Goal: Task Accomplishment & Management: Manage account settings

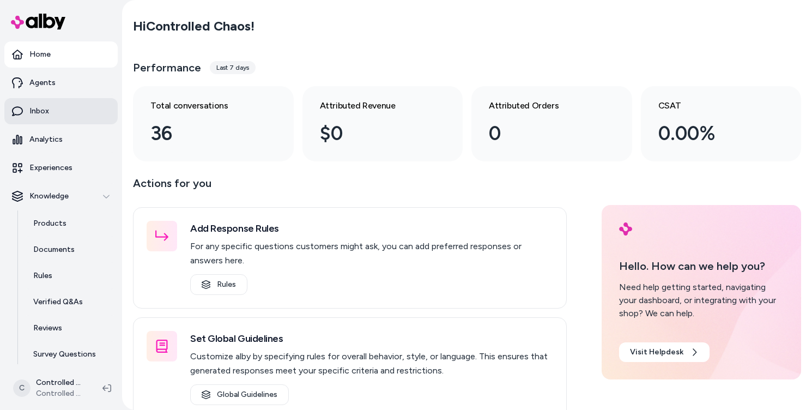
click at [40, 117] on link "Inbox" at bounding box center [60, 111] width 113 height 26
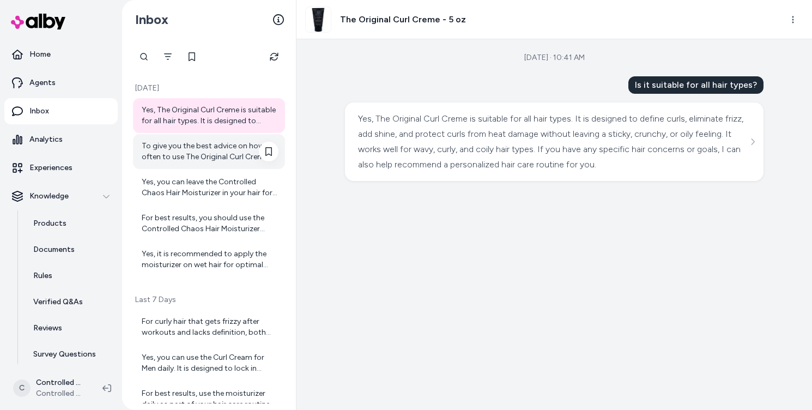
click at [177, 154] on div "To give you the best advice on how often to use The Original Curl Creme, could …" at bounding box center [210, 152] width 137 height 22
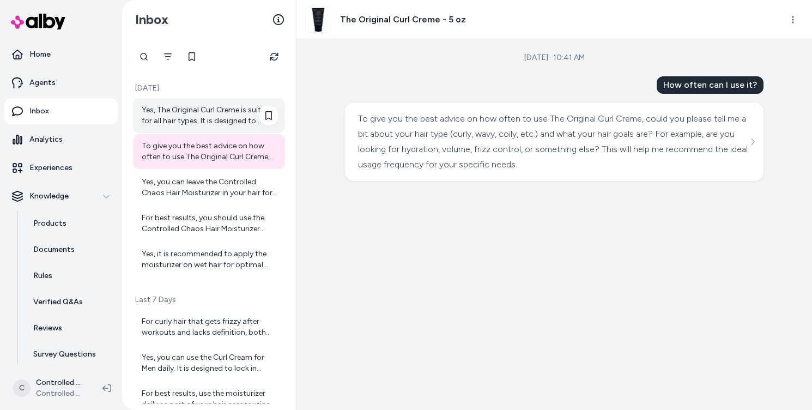
click at [181, 116] on div "Yes, The Original Curl Creme is suitable for all hair types. It is designed to …" at bounding box center [210, 116] width 137 height 22
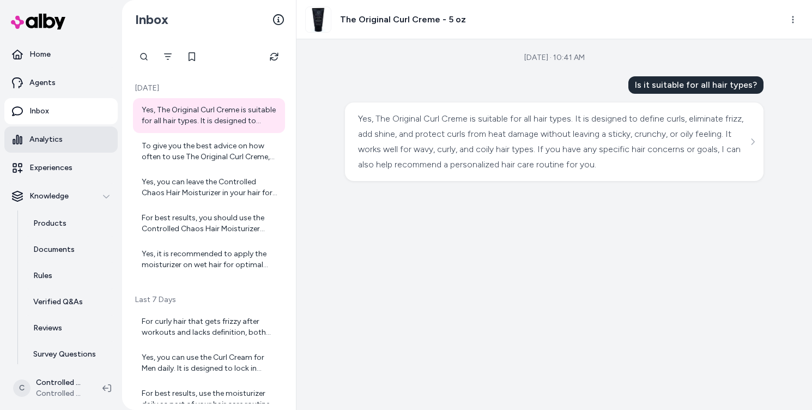
click at [71, 135] on link "Analytics" at bounding box center [60, 139] width 113 height 26
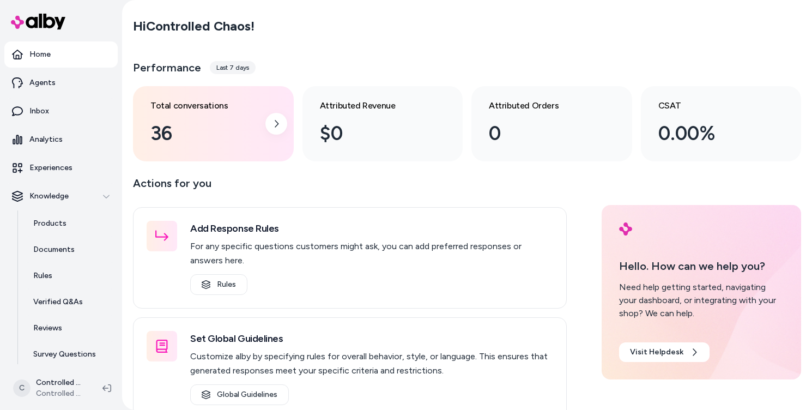
click at [185, 138] on div "36" at bounding box center [204, 133] width 108 height 29
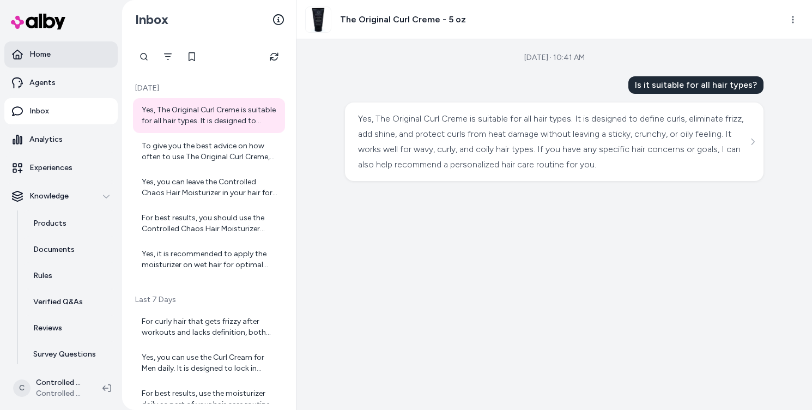
click at [49, 62] on link "Home" at bounding box center [60, 54] width 113 height 26
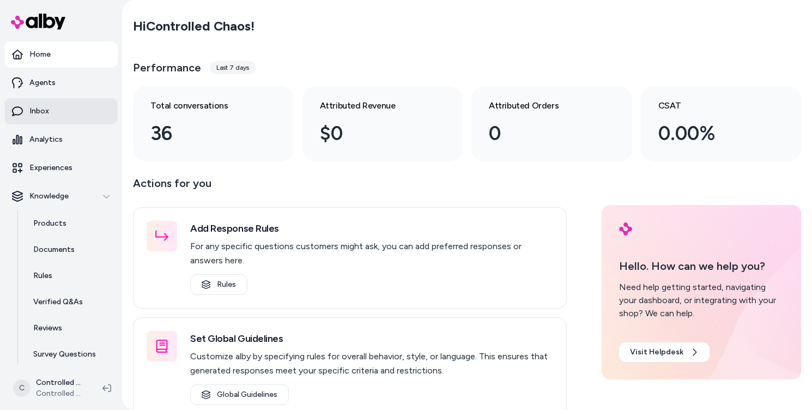
click at [54, 118] on link "Inbox" at bounding box center [60, 111] width 113 height 26
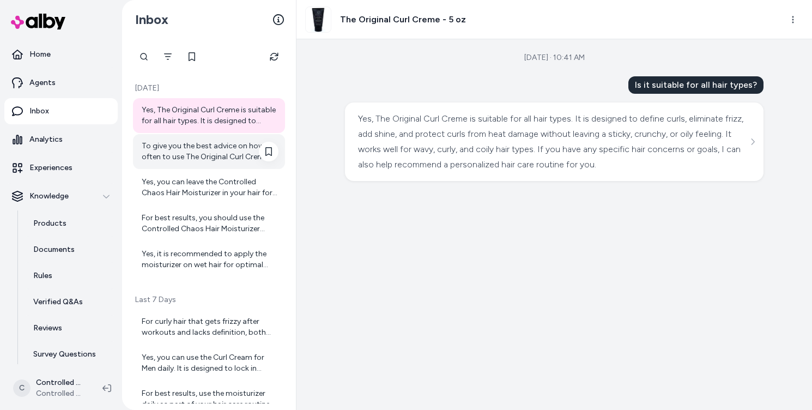
click at [216, 155] on div "To give you the best advice on how often to use The Original Curl Creme, could …" at bounding box center [210, 152] width 137 height 22
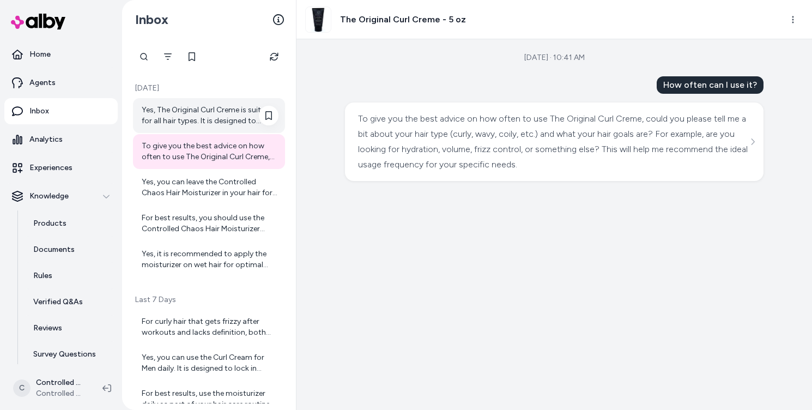
click at [178, 112] on div "Yes, The Original Curl Creme is suitable for all hair types. It is designed to …" at bounding box center [210, 116] width 137 height 22
